Goal: Information Seeking & Learning: Learn about a topic

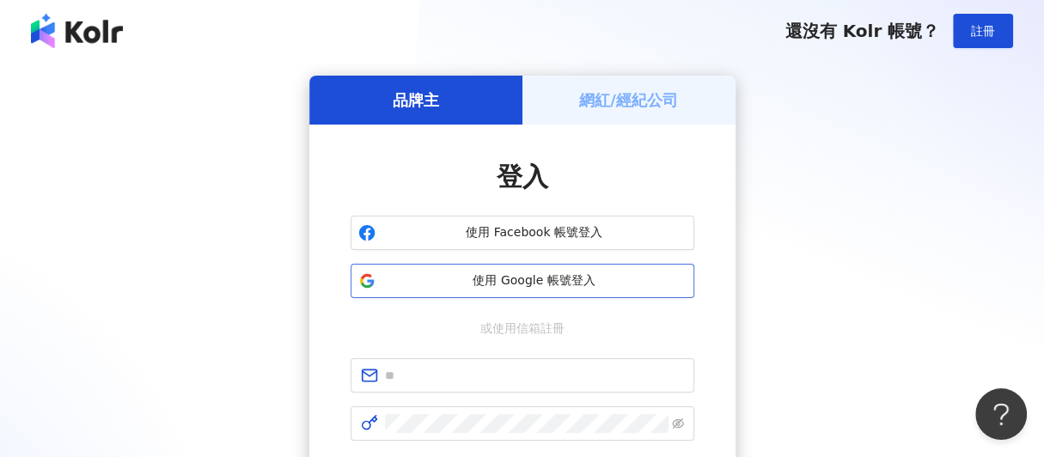
click at [516, 281] on span "使用 Google 帳號登入" at bounding box center [535, 281] width 304 height 17
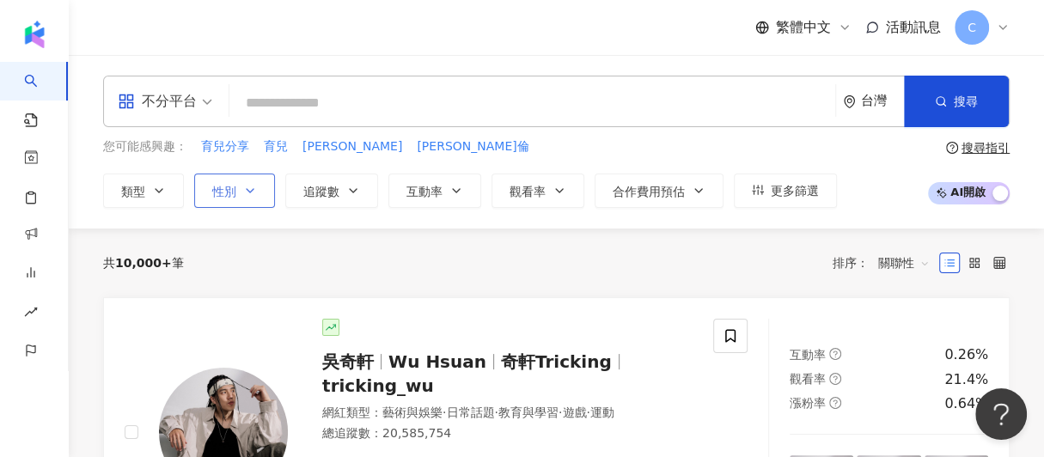
click at [248, 192] on icon "button" at bounding box center [250, 191] width 14 height 14
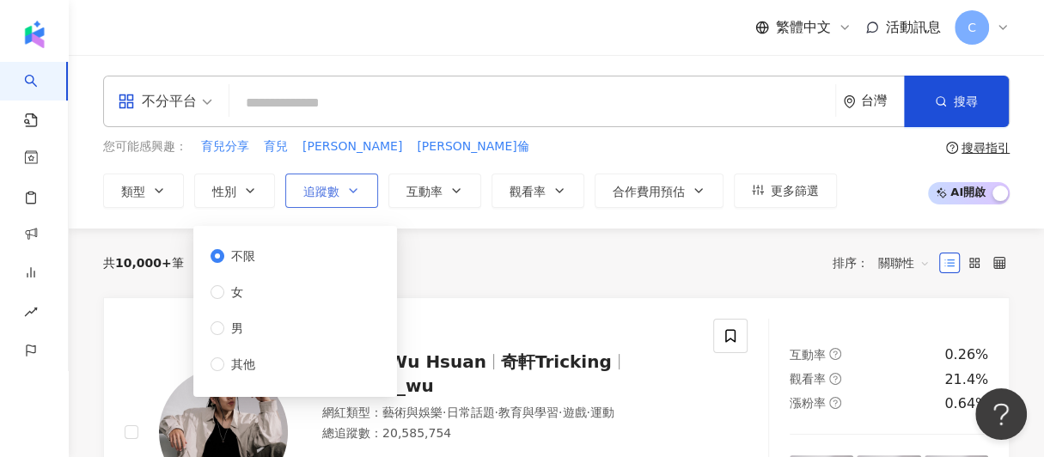
click at [322, 187] on span "追蹤數" at bounding box center [321, 192] width 36 height 14
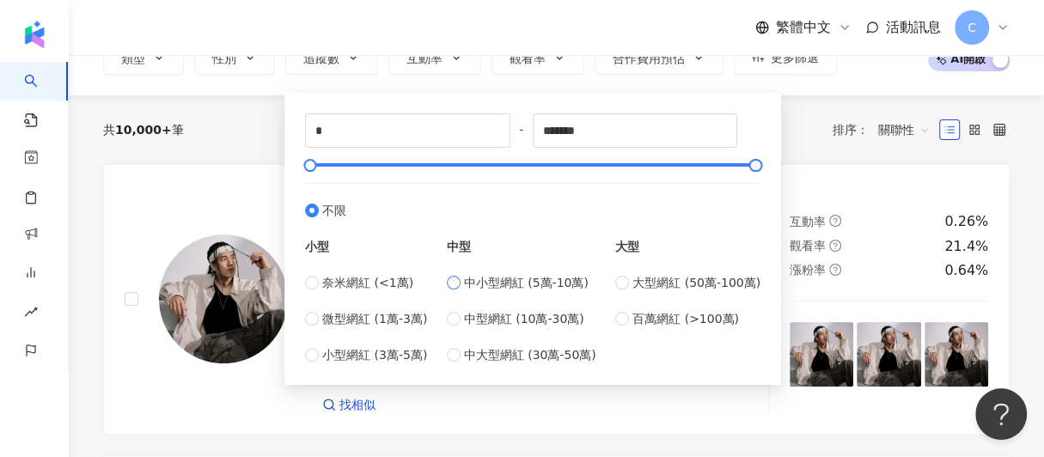
scroll to position [172, 0]
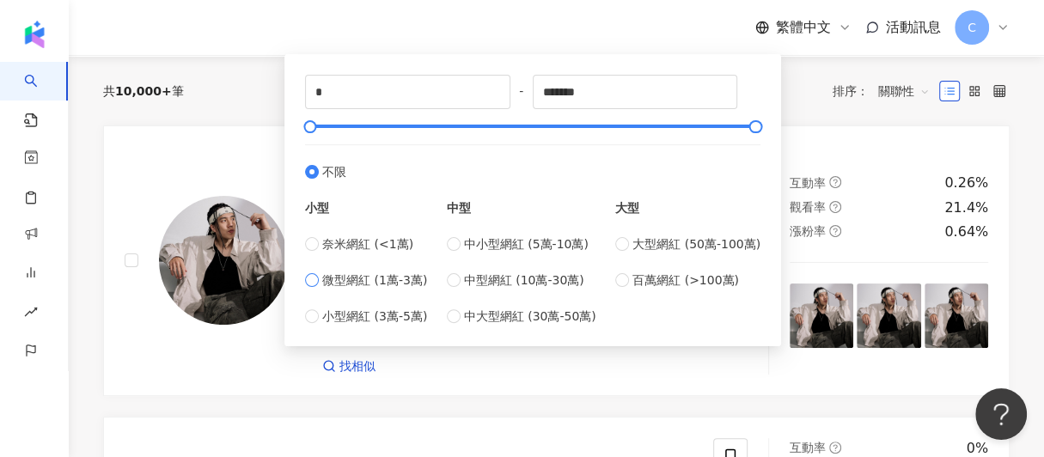
click at [330, 274] on span "微型網紅 (1萬-3萬)" at bounding box center [374, 280] width 105 height 19
type input "*****"
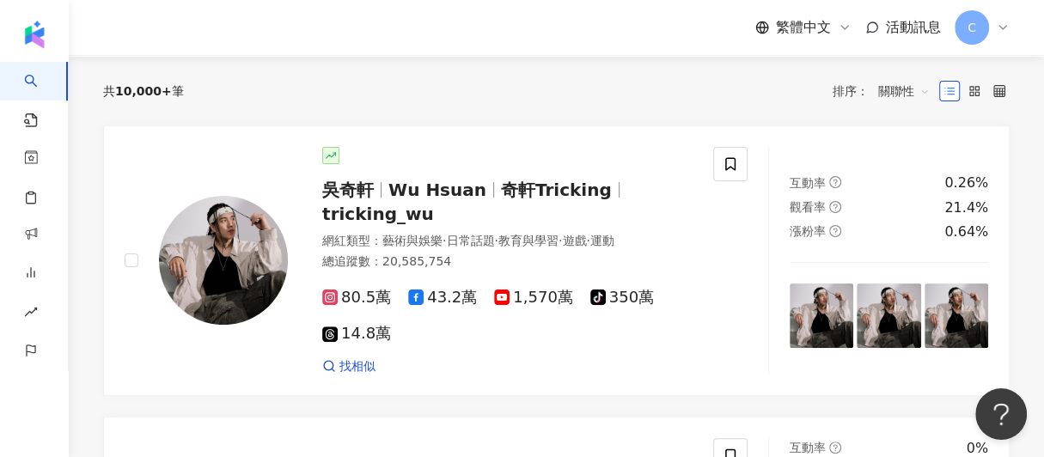
click at [806, 113] on div "共 10,000+ 筆 排序： 關聯性" at bounding box center [556, 91] width 907 height 69
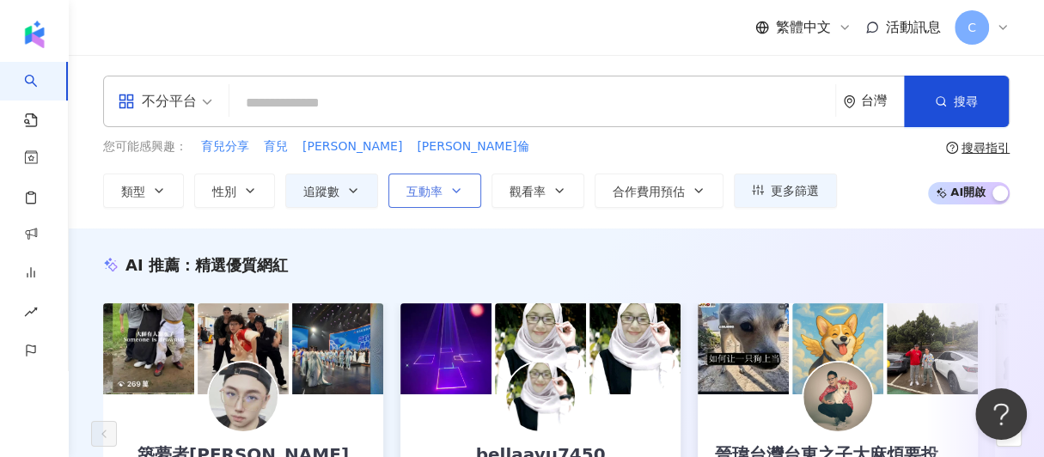
click at [403, 199] on button "互動率" at bounding box center [435, 191] width 93 height 34
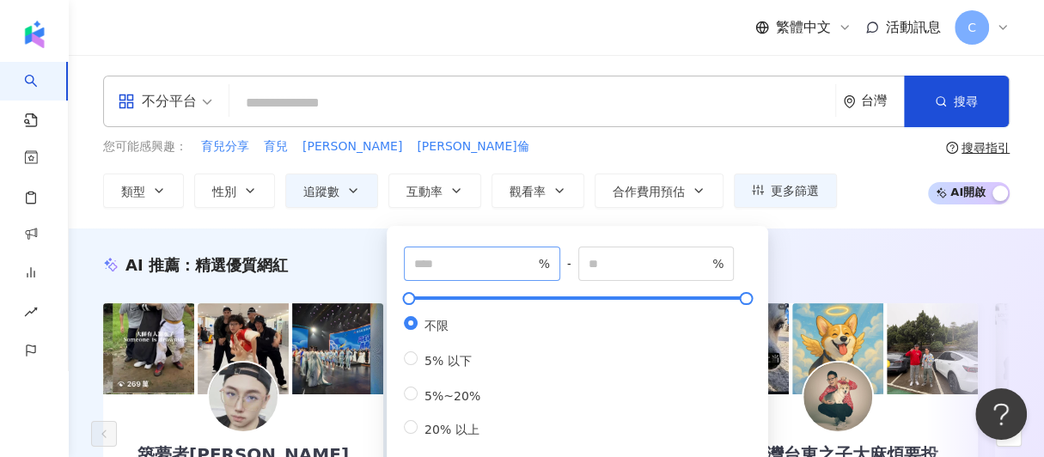
click at [506, 250] on span "%" at bounding box center [482, 264] width 156 height 34
click at [488, 272] on input "number" at bounding box center [474, 263] width 120 height 19
type input "*"
click at [671, 261] on input "number" at bounding box center [649, 263] width 120 height 19
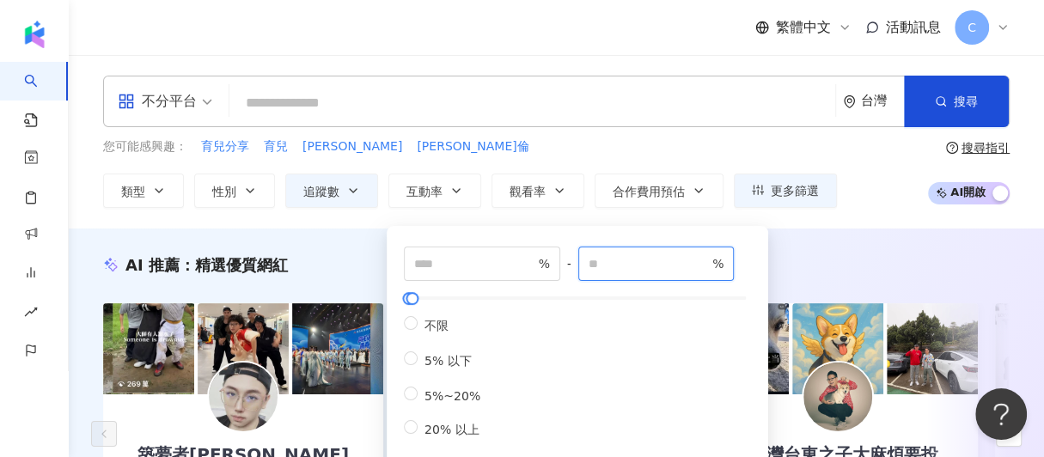
type input "***"
click at [651, 136] on div "不分平台 台灣 搜尋 您可能感興趣： 育兒分享 育兒 納爾遜 布倫 類型 性別 追蹤數 互動率 觀看率 合作費用預估 更多篩選 不限 女 男 其他 *****…" at bounding box center [557, 142] width 976 height 132
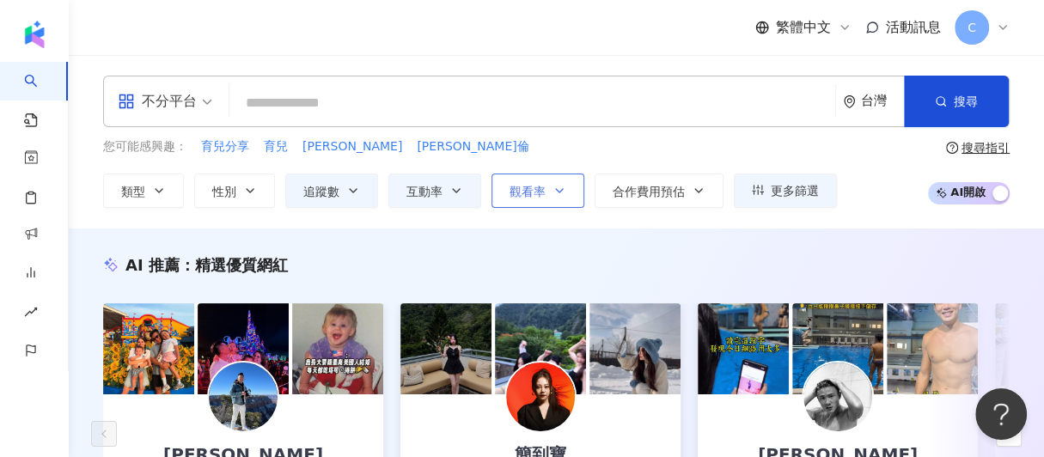
click at [536, 187] on span "觀看率" at bounding box center [528, 192] width 36 height 14
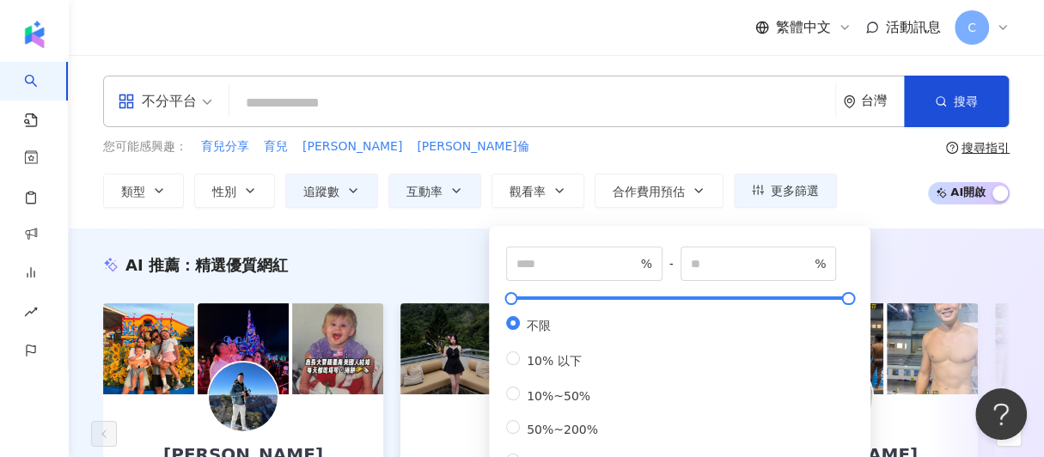
scroll to position [85, 0]
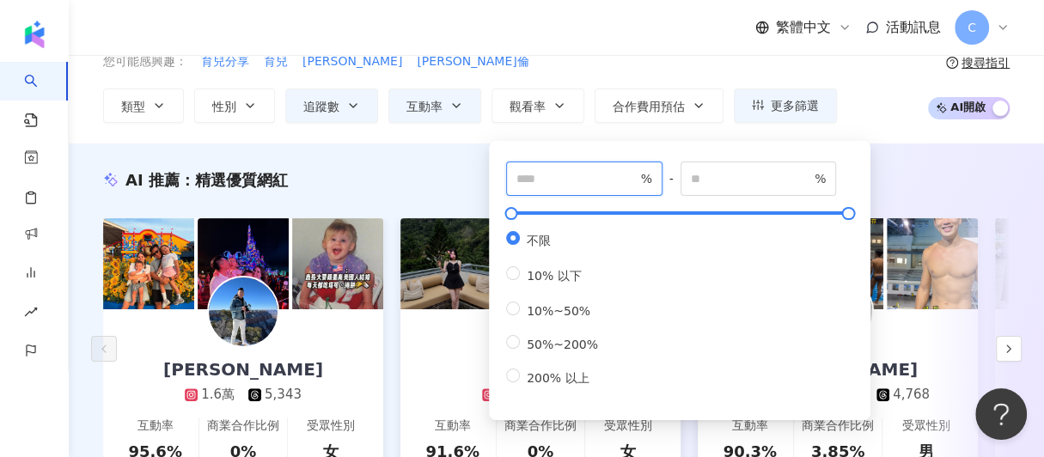
click at [568, 174] on input "number" at bounding box center [577, 178] width 120 height 19
type input "***"
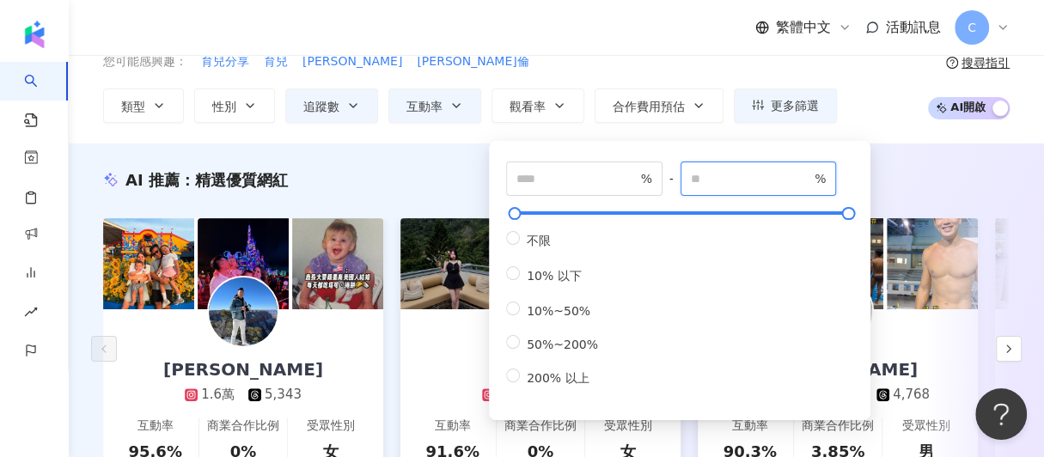
click at [747, 175] on input "number" at bounding box center [751, 178] width 120 height 19
type input "*****"
click at [630, 58] on div "您可能感興趣： 育兒分享 育兒 納爾遜 布倫" at bounding box center [470, 61] width 734 height 19
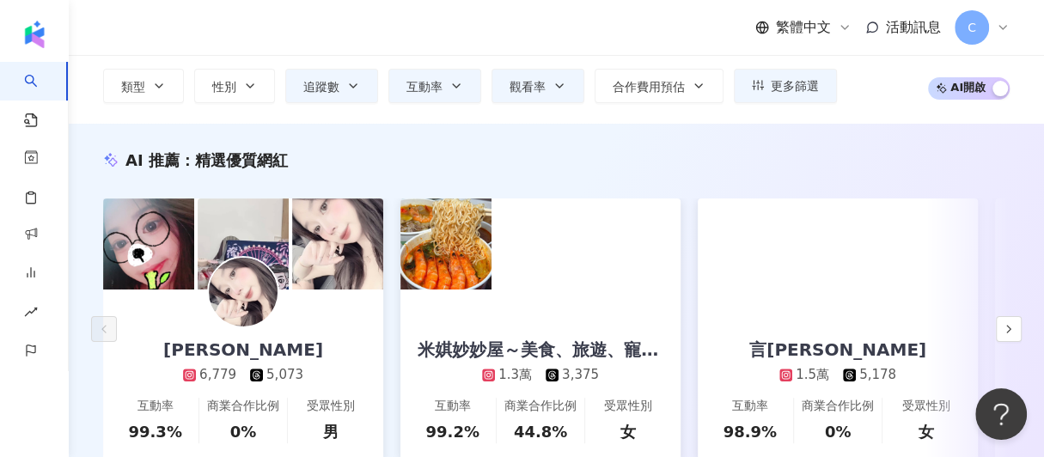
scroll to position [86, 0]
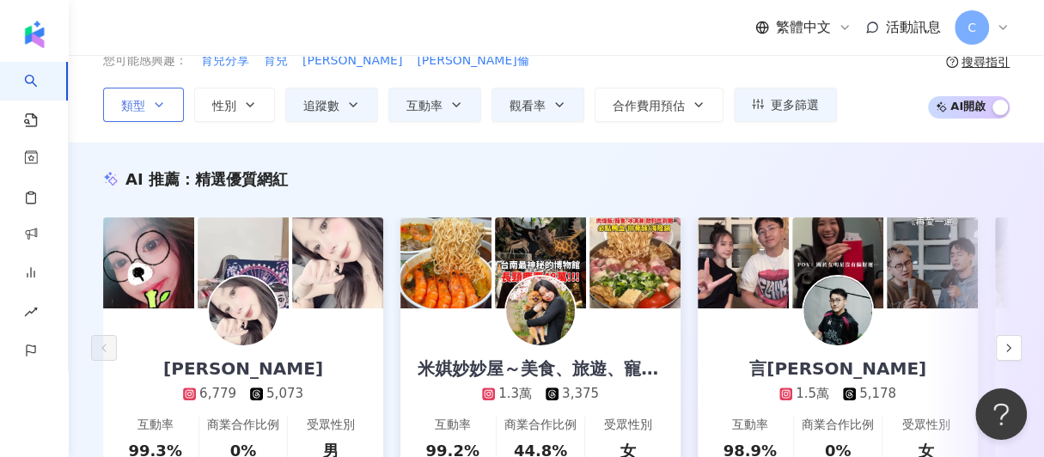
click at [150, 100] on button "類型" at bounding box center [143, 105] width 81 height 34
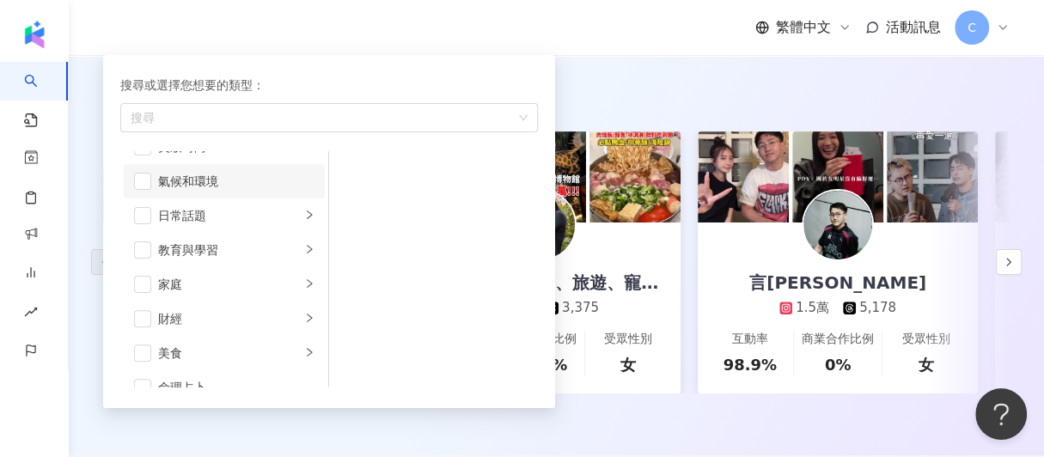
scroll to position [85, 0]
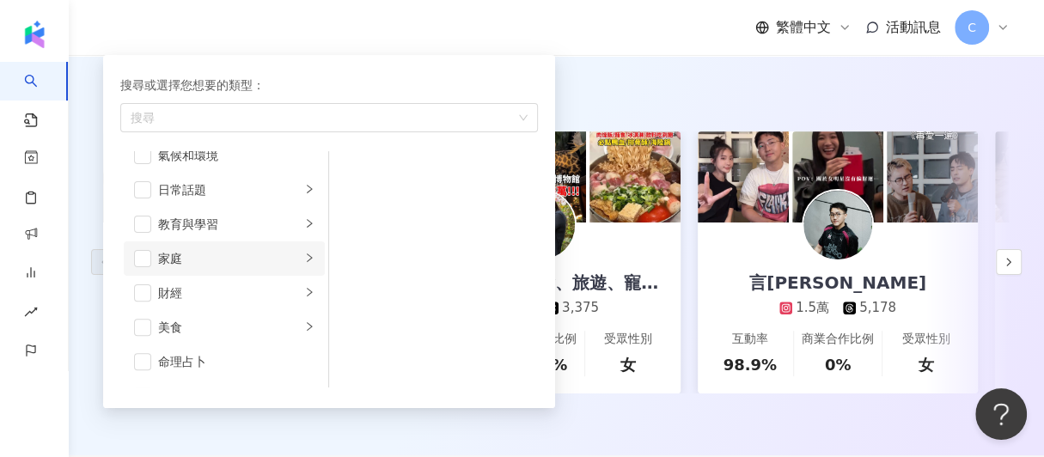
click at [206, 251] on div "家庭" at bounding box center [229, 258] width 143 height 19
click at [144, 254] on span "button" at bounding box center [142, 258] width 17 height 17
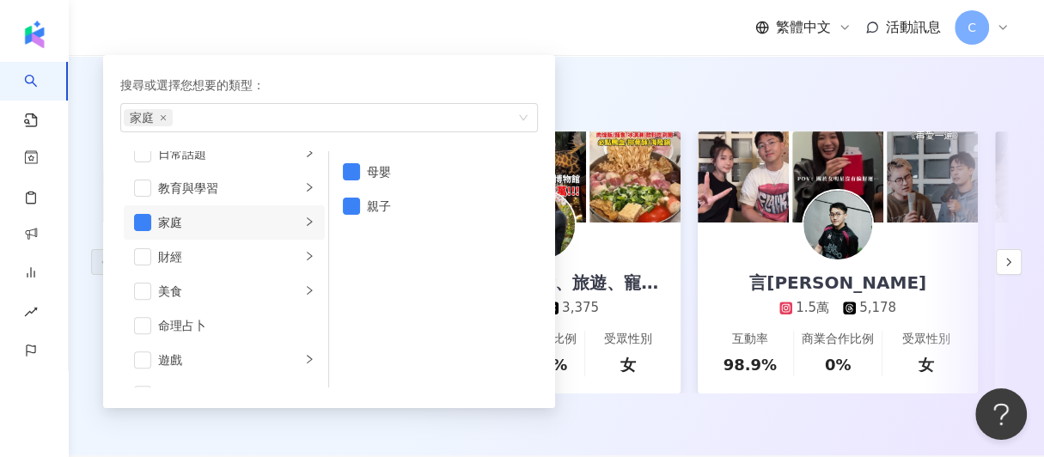
scroll to position [172, 0]
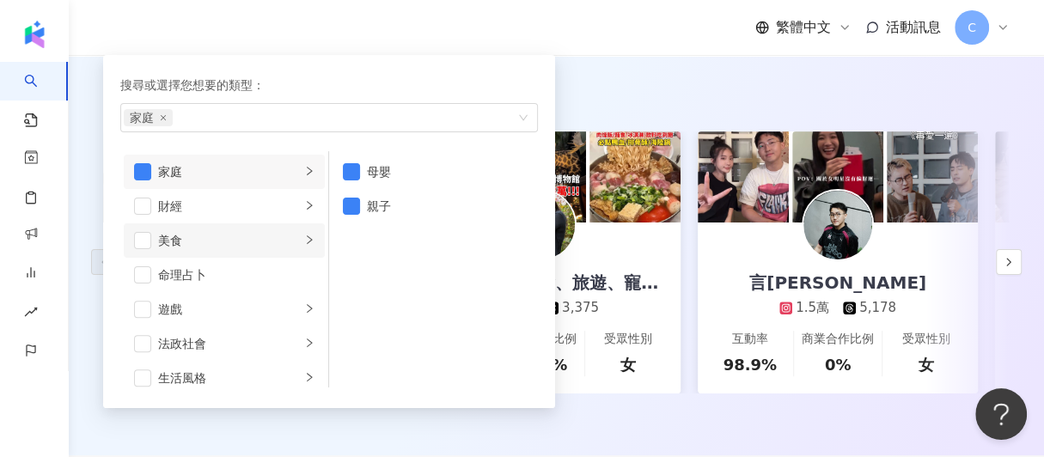
click at [170, 240] on div "美食" at bounding box center [229, 240] width 143 height 19
click at [140, 242] on span "button" at bounding box center [142, 240] width 17 height 17
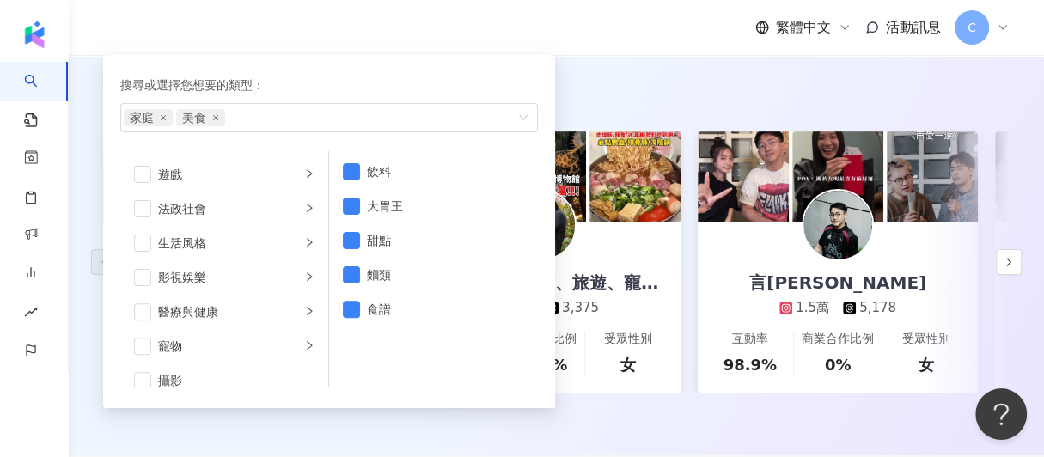
scroll to position [344, 0]
click at [248, 203] on div "生活風格" at bounding box center [229, 206] width 143 height 19
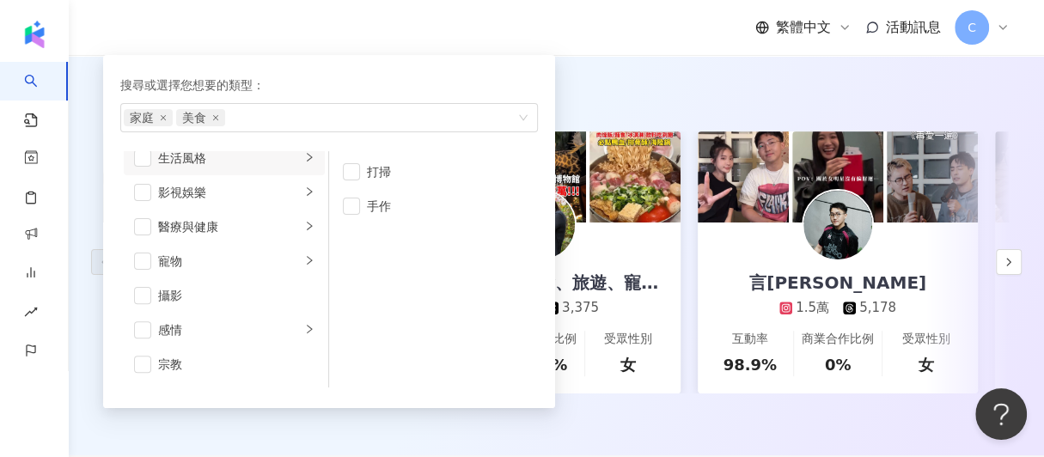
scroll to position [429, 0]
click at [148, 185] on span "button" at bounding box center [142, 189] width 17 height 17
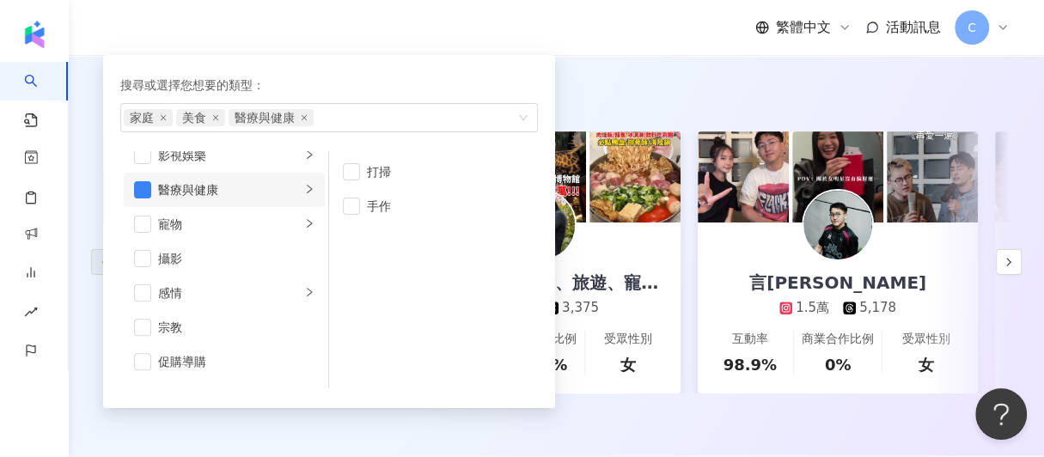
scroll to position [516, 0]
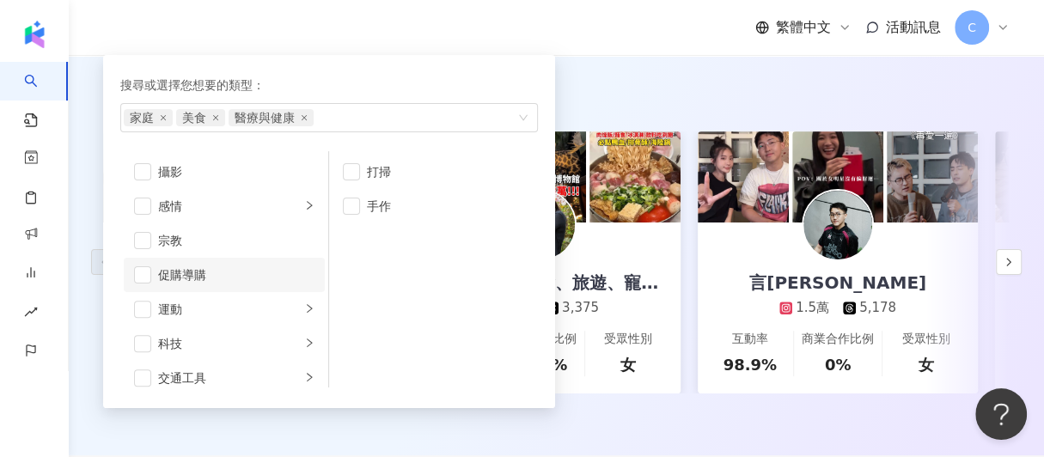
click at [218, 270] on div "促購導購" at bounding box center [236, 275] width 156 height 19
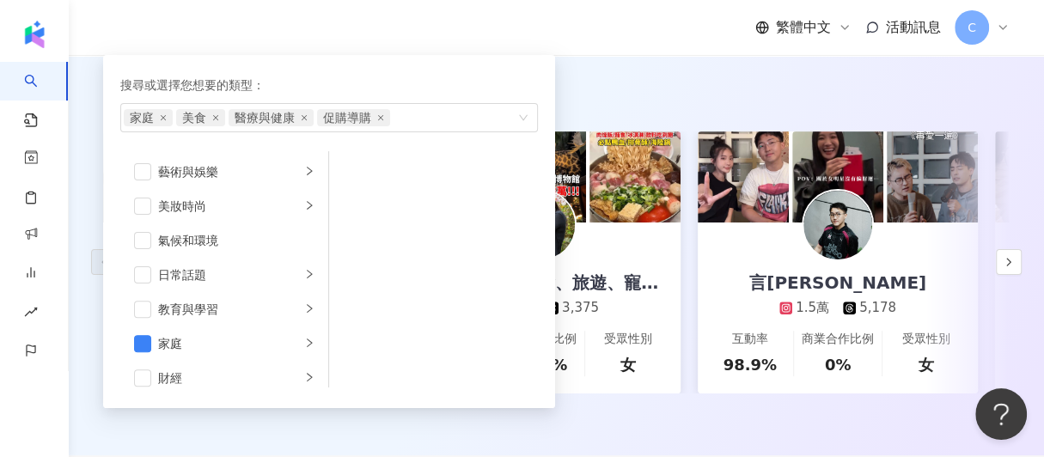
scroll to position [86, 0]
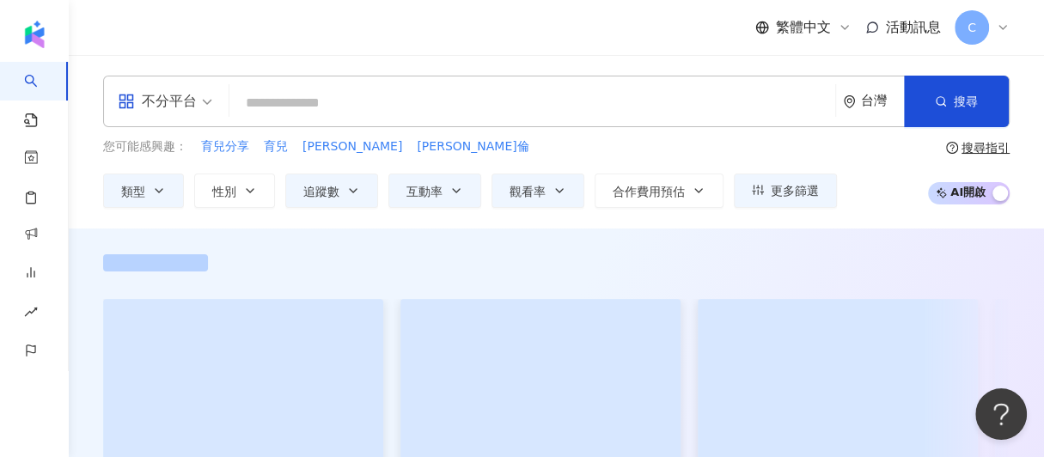
drag, startPoint x: 680, startPoint y: 174, endPoint x: 491, endPoint y: 171, distance: 189.1
click at [491, 171] on div "您可能感興趣： 育兒分享 育兒 納爾遜 布倫 類型 搜尋或選擇您想要的類型： 家庭 美食 醫療與健康 促購導購 藝術與娛樂 美妝時尚 氣候和環境 日常話題 教…" at bounding box center [470, 173] width 734 height 70
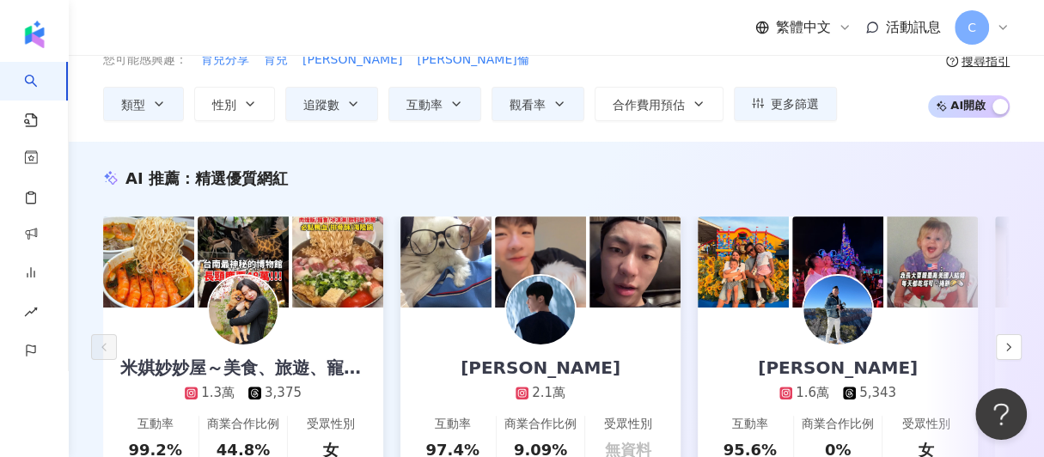
scroll to position [85, 0]
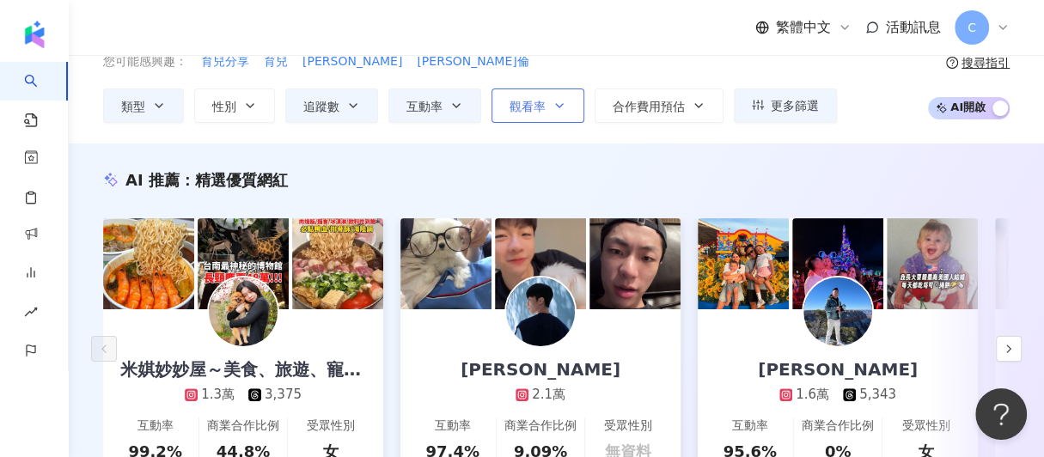
click at [503, 106] on button "觀看率" at bounding box center [538, 106] width 93 height 34
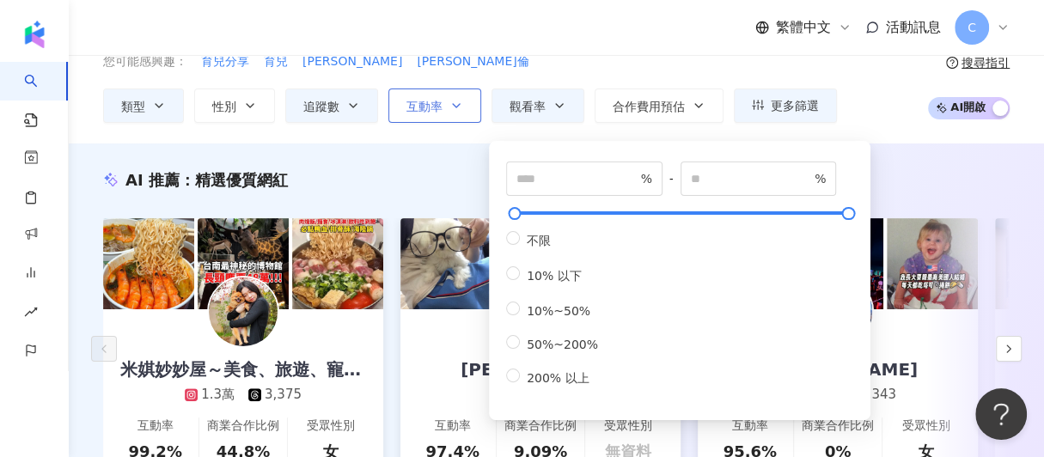
click at [450, 106] on icon "button" at bounding box center [457, 106] width 14 height 14
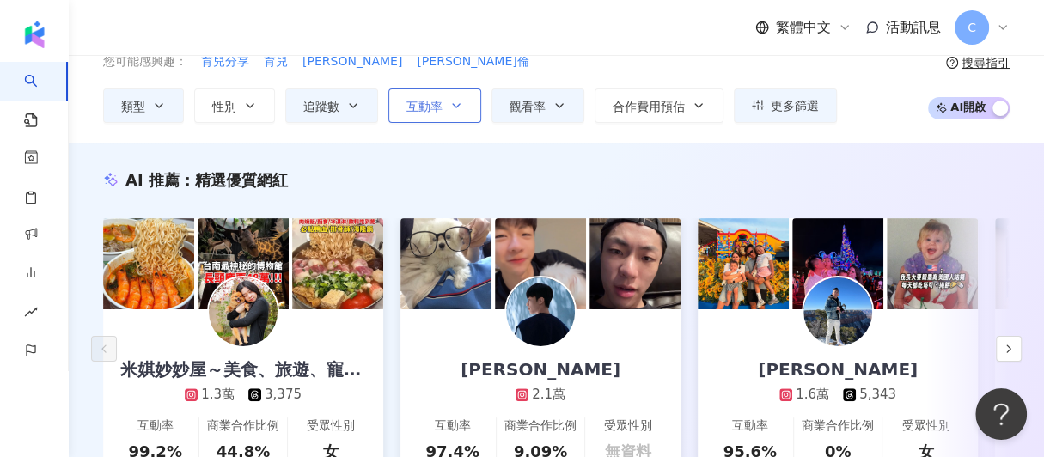
scroll to position [0, 0]
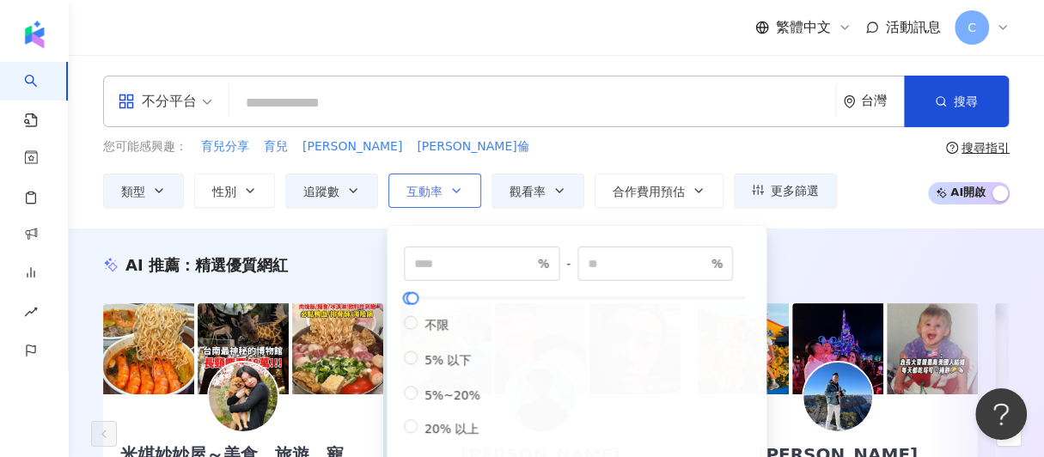
click at [450, 106] on input "search" at bounding box center [532, 103] width 592 height 33
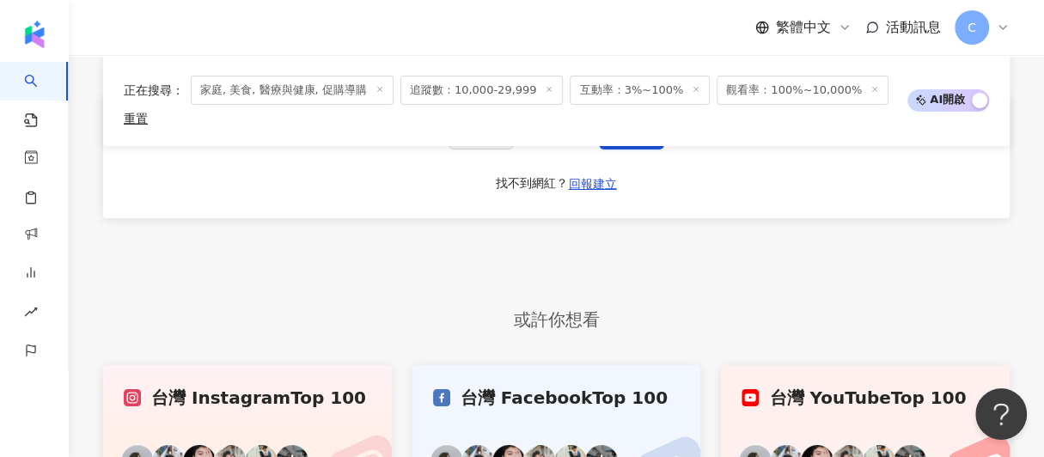
scroll to position [3439, 0]
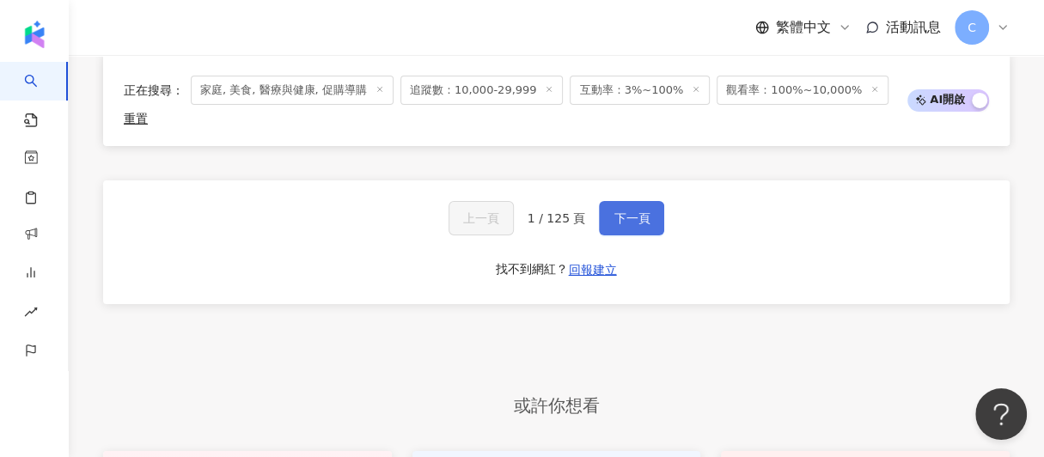
click at [628, 211] on button "下一頁" at bounding box center [631, 218] width 65 height 34
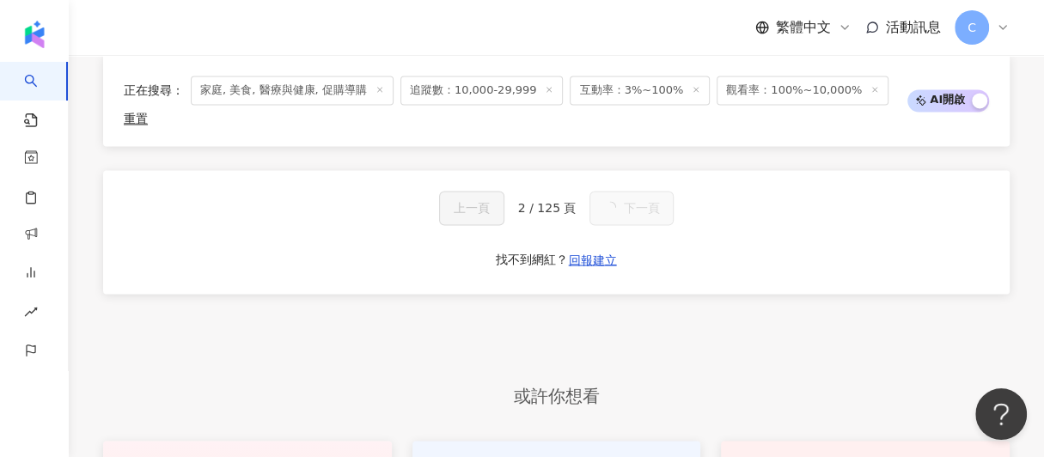
scroll to position [3404, 0]
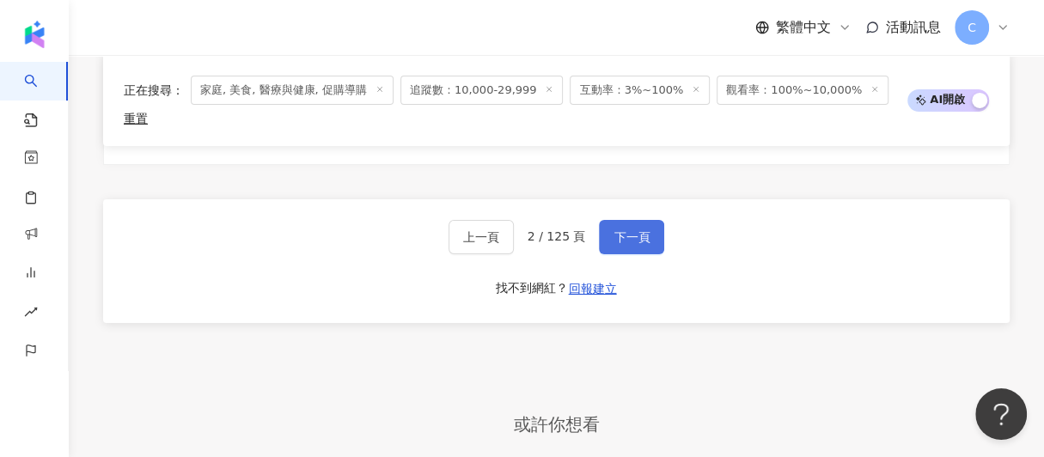
click at [622, 230] on span "下一頁" at bounding box center [632, 237] width 36 height 14
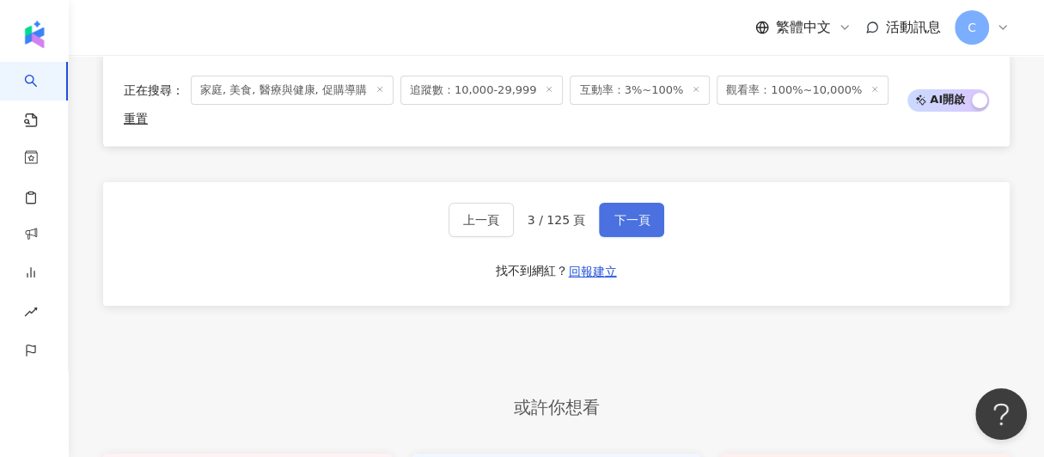
click at [622, 213] on span "下一頁" at bounding box center [632, 220] width 36 height 14
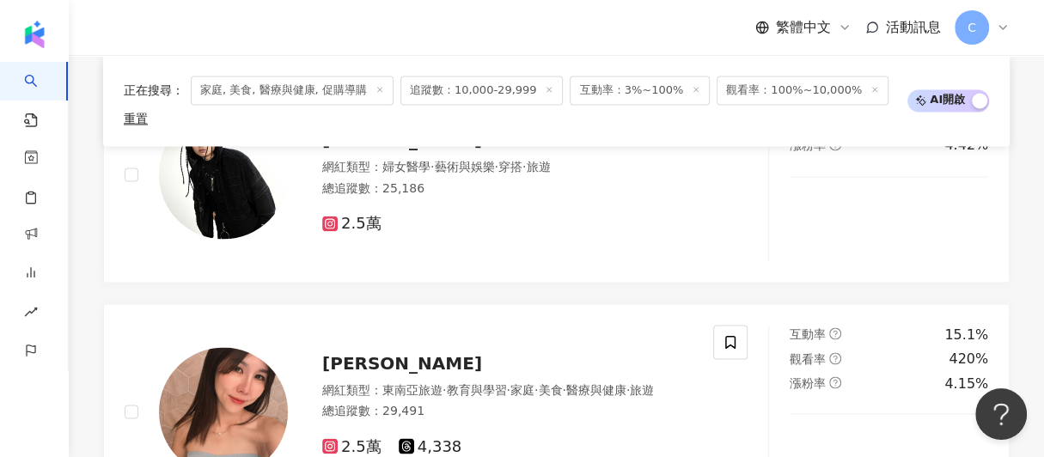
scroll to position [3336, 0]
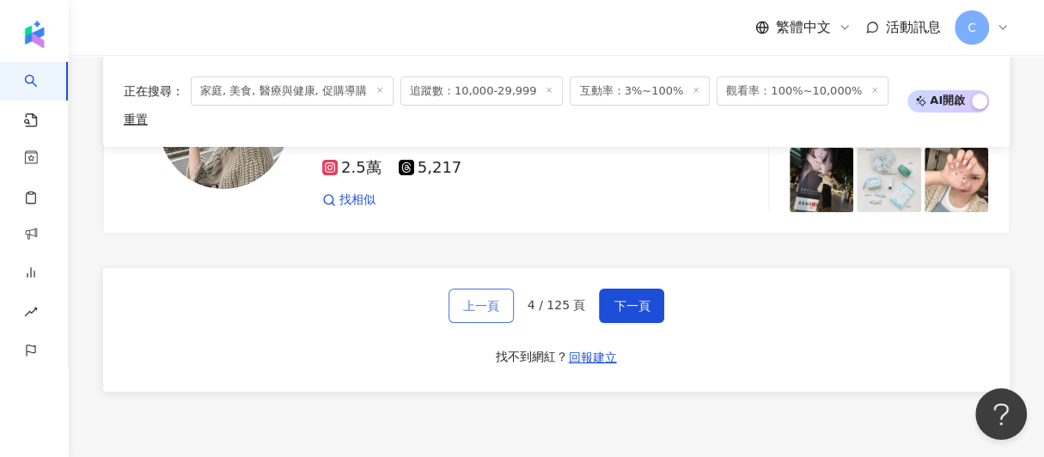
click at [488, 299] on span "上一頁" at bounding box center [481, 306] width 36 height 14
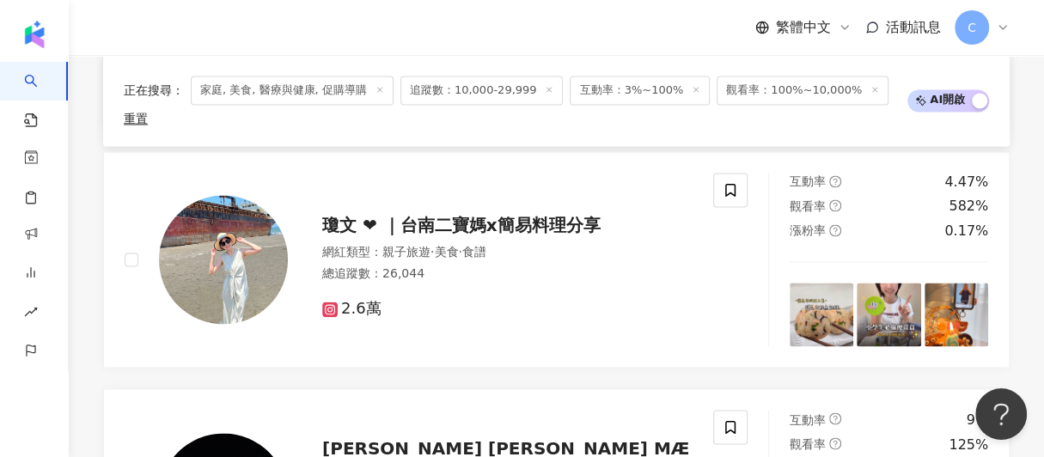
scroll to position [3319, 0]
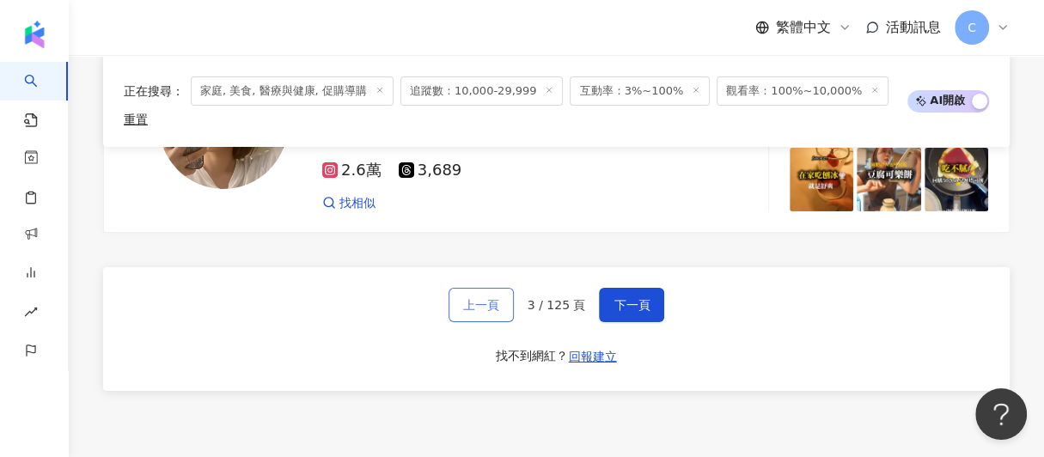
click at [478, 296] on button "上一頁" at bounding box center [481, 305] width 65 height 34
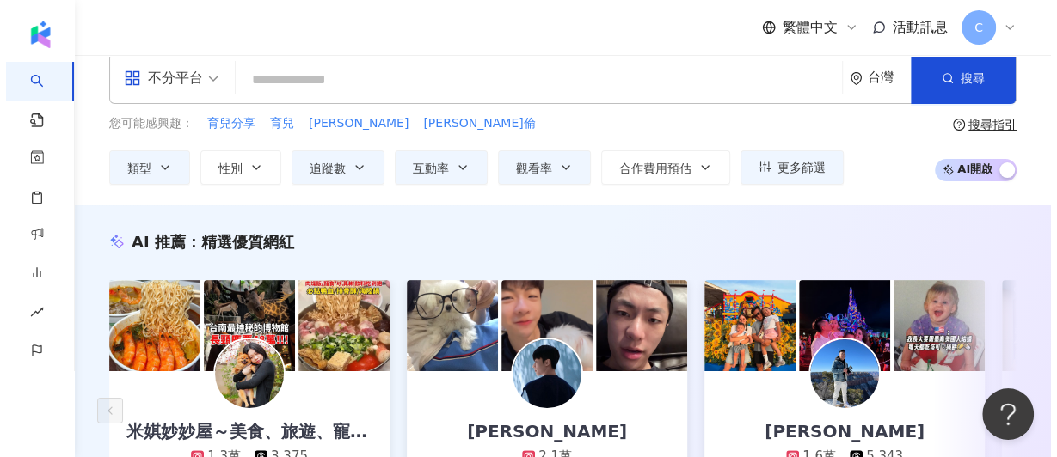
scroll to position [0, 0]
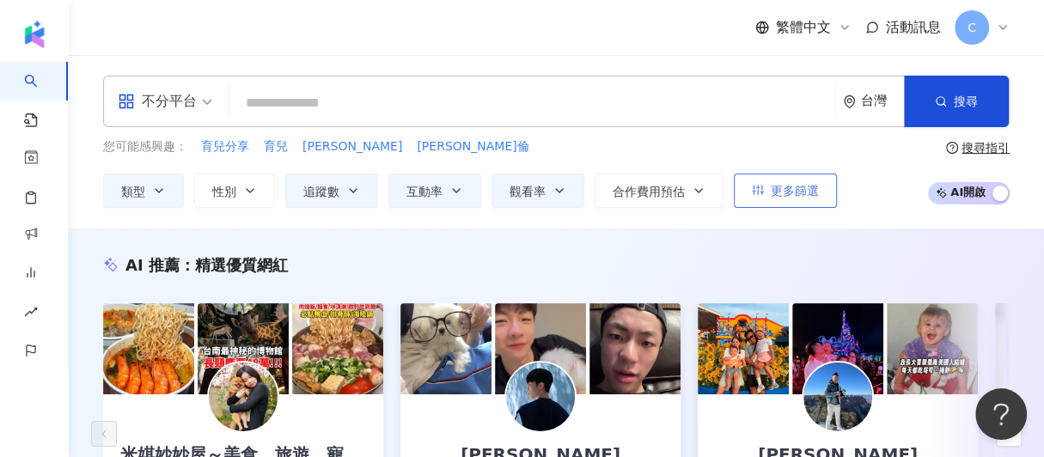
click at [741, 195] on button "更多篩選" at bounding box center [785, 191] width 103 height 34
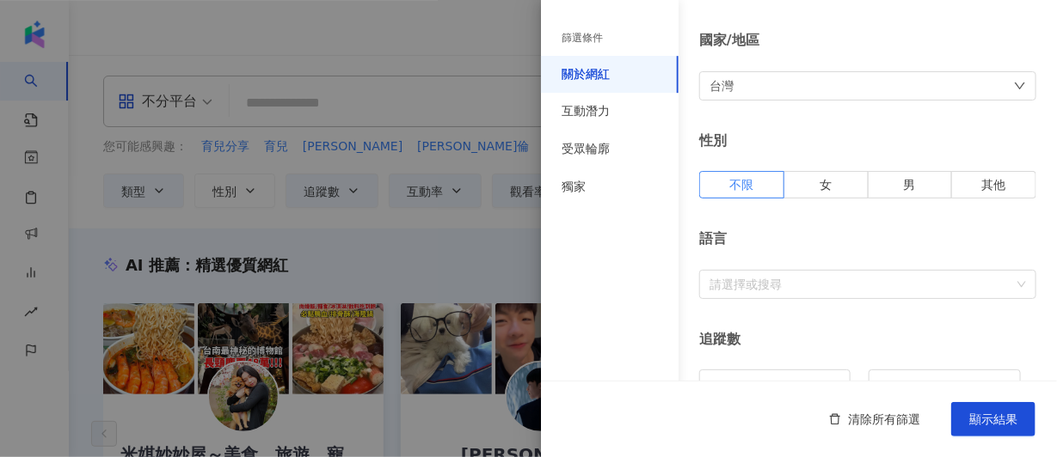
scroll to position [172, 0]
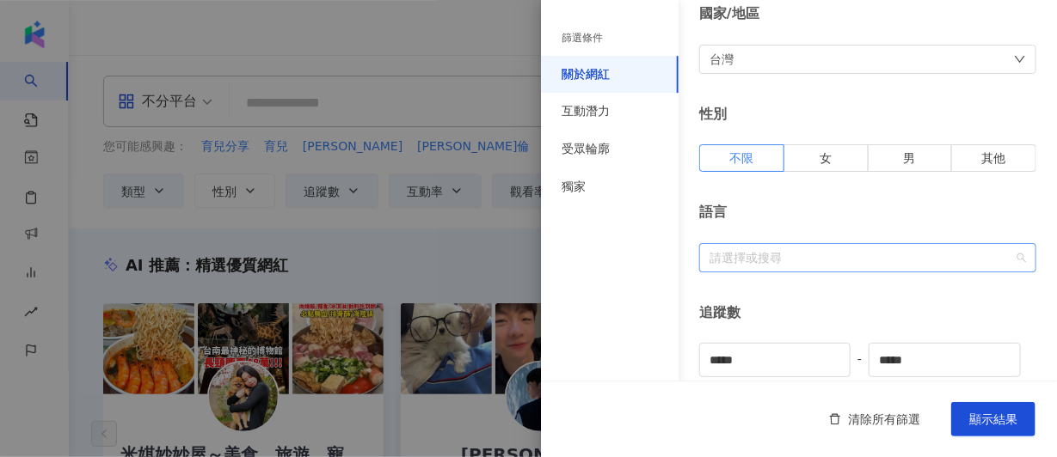
click at [799, 261] on div at bounding box center [858, 257] width 312 height 13
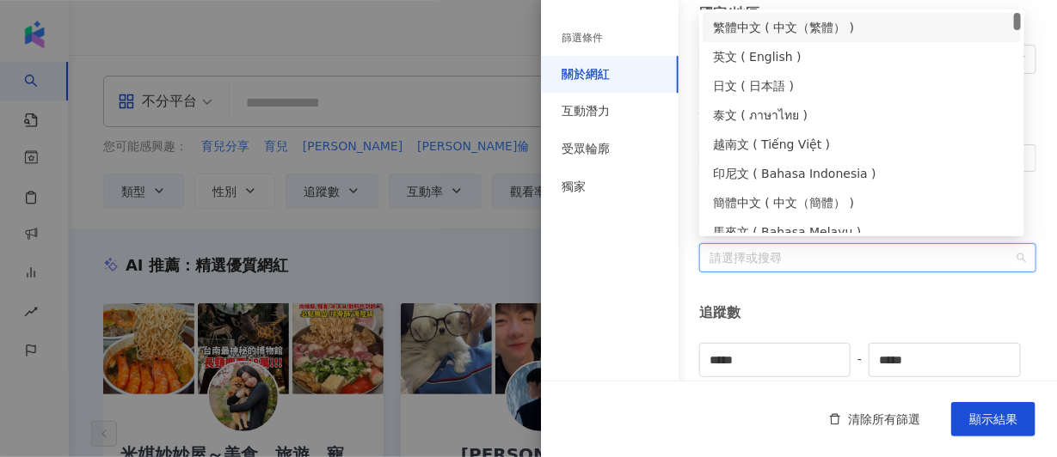
click at [775, 28] on div "繁體中文 ( 中文（繁體） )" at bounding box center [861, 27] width 297 height 19
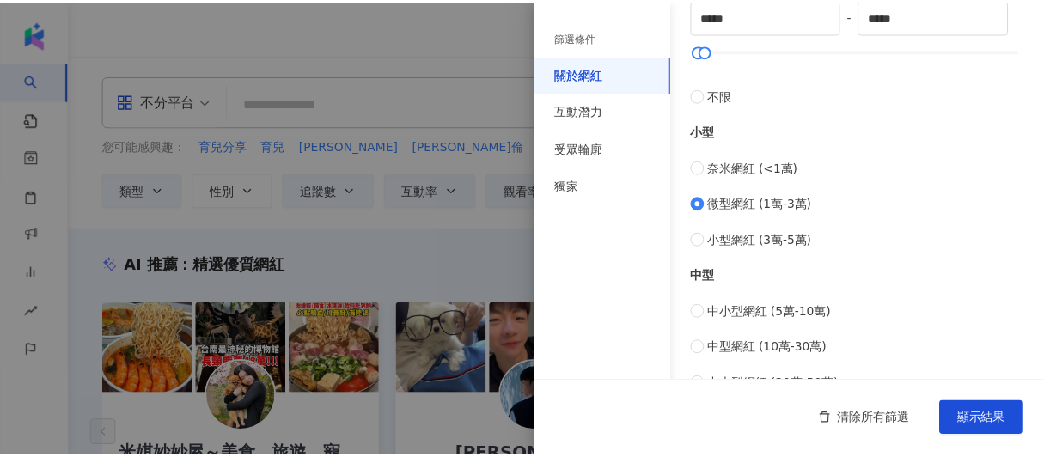
scroll to position [773, 0]
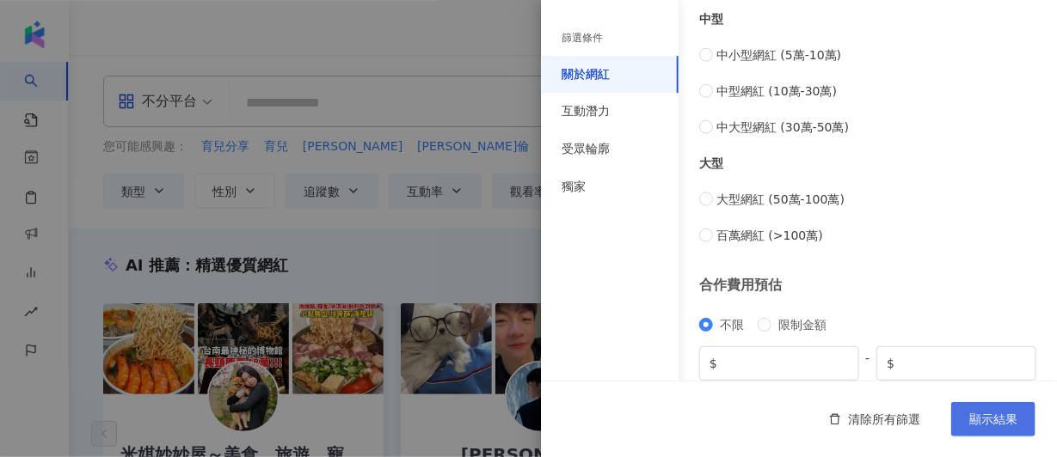
click at [1000, 423] on span "顯示結果" at bounding box center [993, 420] width 48 height 14
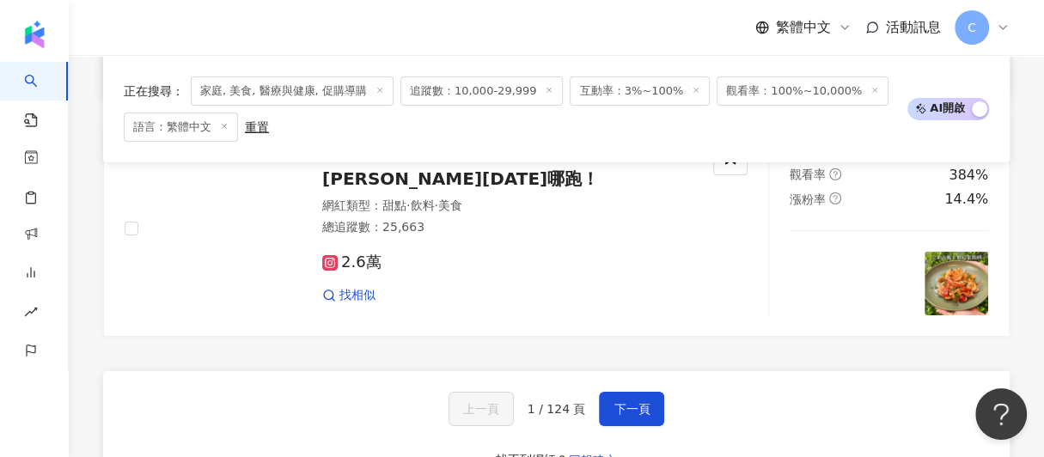
scroll to position [3267, 0]
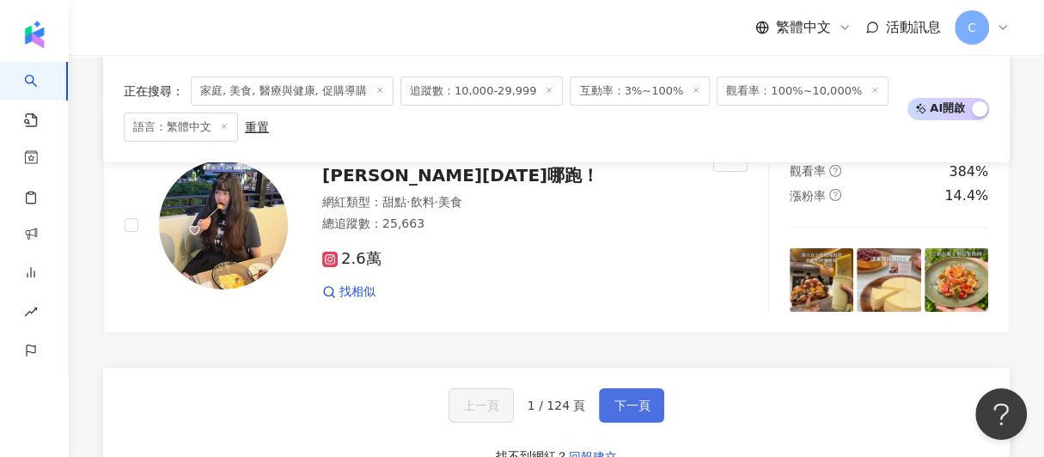
click at [639, 413] on button "下一頁" at bounding box center [631, 406] width 65 height 34
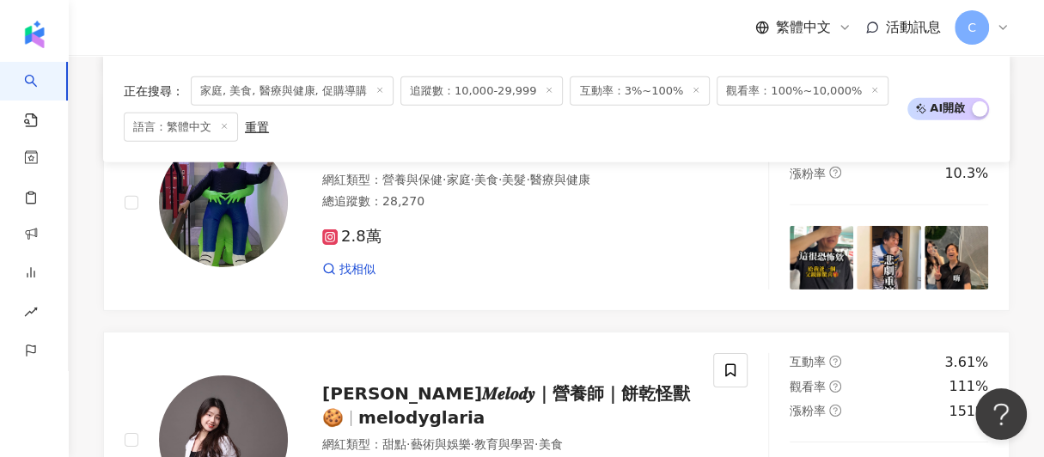
scroll to position [3233, 0]
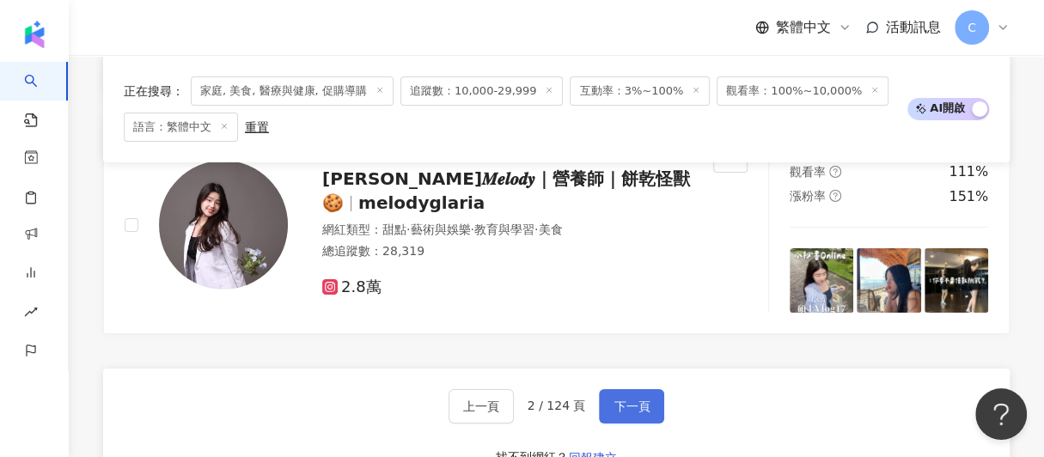
click at [631, 412] on span "下一頁" at bounding box center [632, 407] width 36 height 14
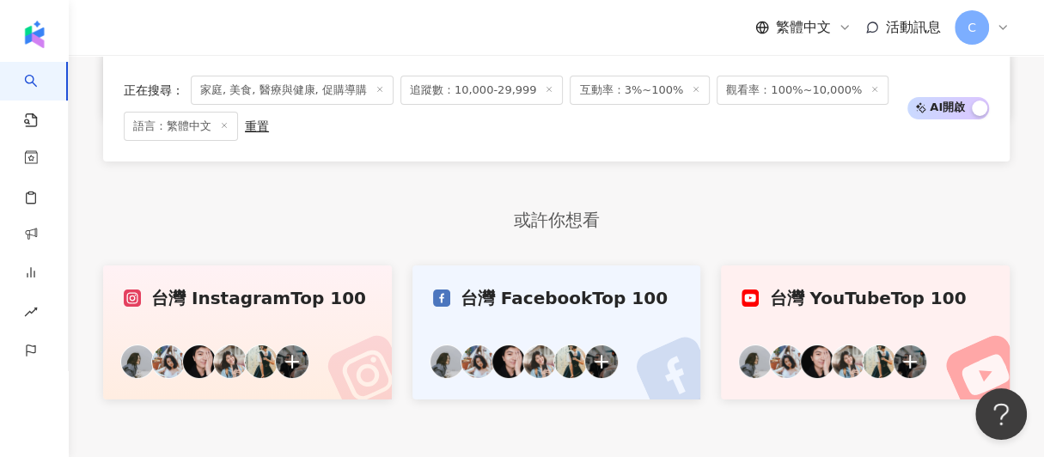
scroll to position [3396, 0]
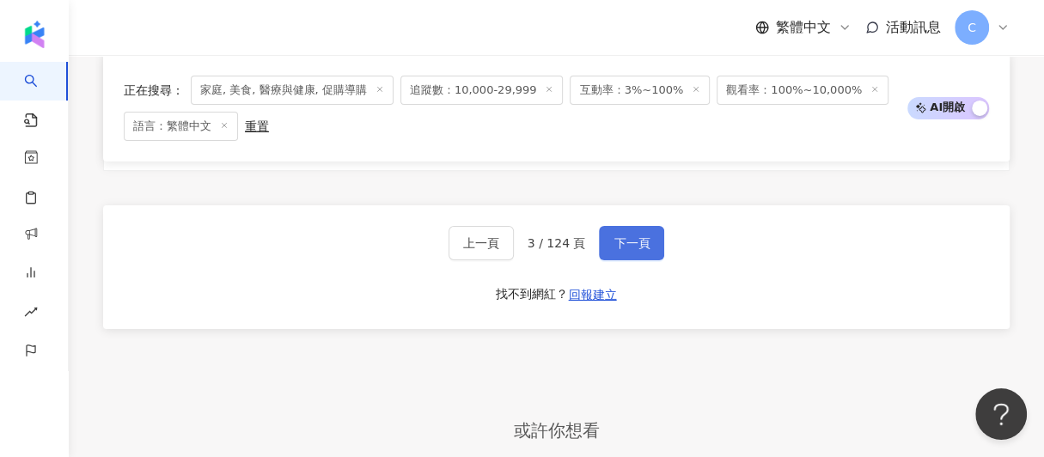
click at [634, 227] on button "下一頁" at bounding box center [631, 243] width 65 height 34
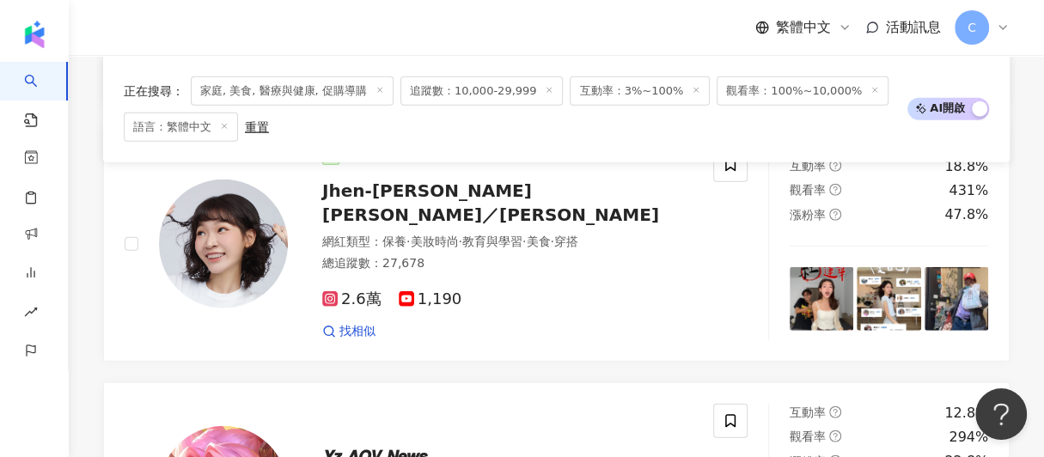
scroll to position [2492, 0]
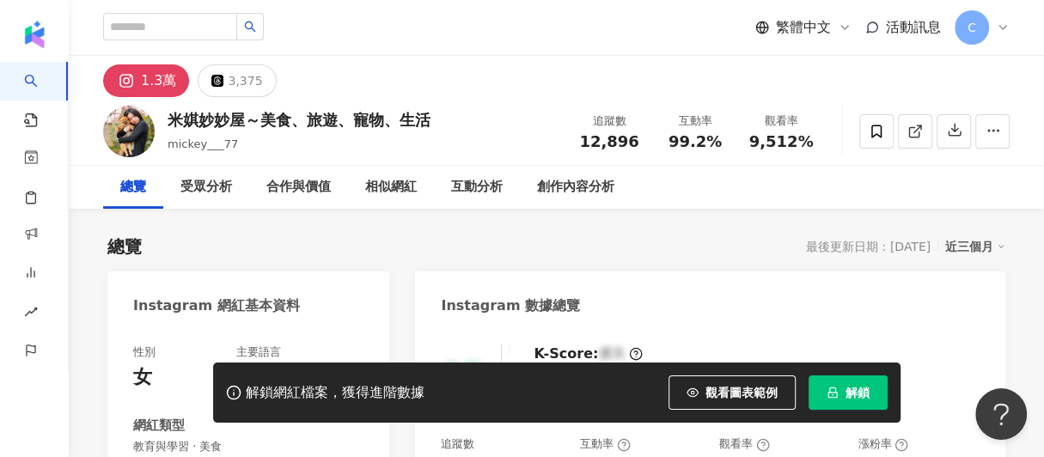
click at [851, 392] on span "解鎖" at bounding box center [858, 393] width 24 height 14
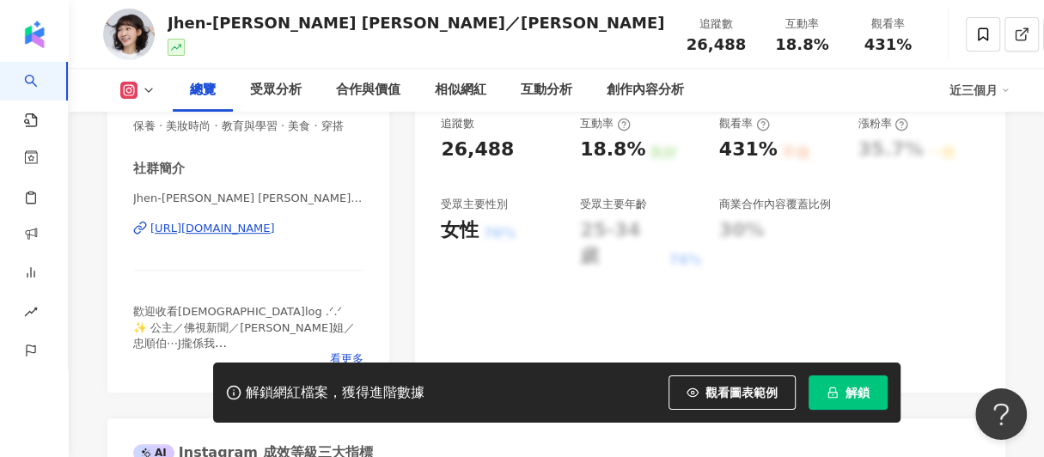
scroll to position [344, 0]
